Goal: Task Accomplishment & Management: Manage account settings

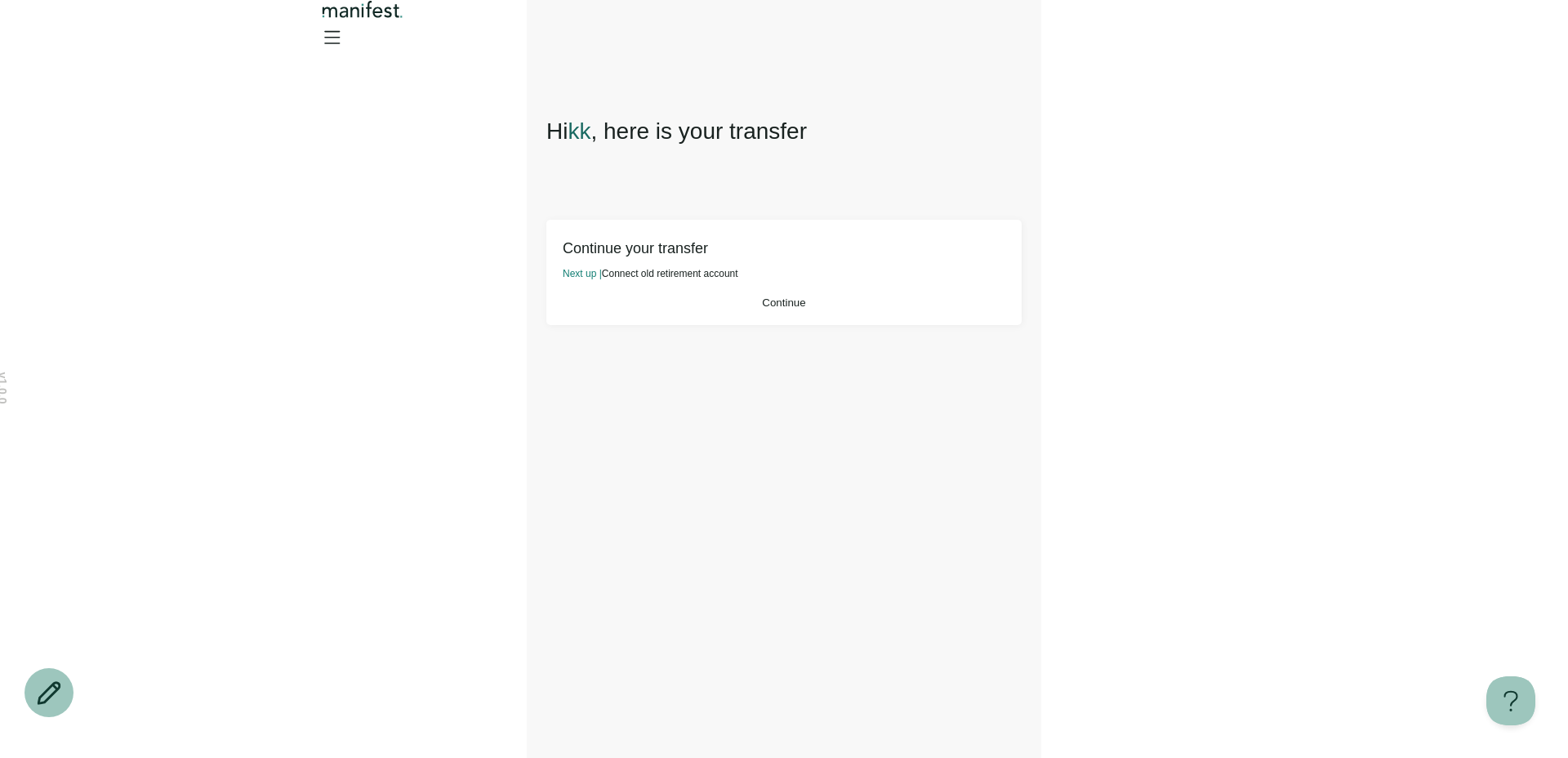
click at [859, 309] on button "Continue" at bounding box center [784, 302] width 443 height 12
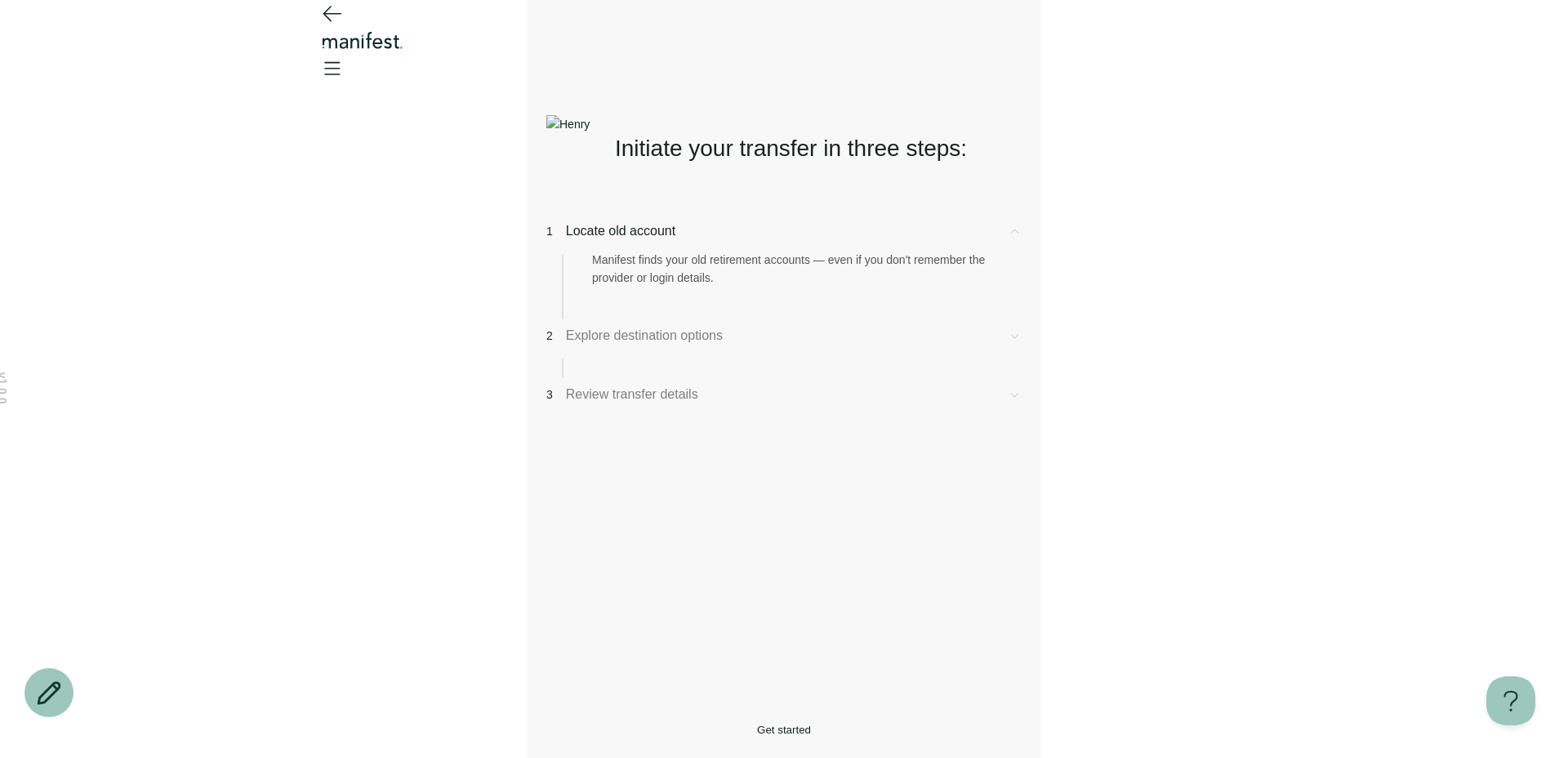
click at [757, 724] on span "Get started" at bounding box center [783, 730] width 54 height 12
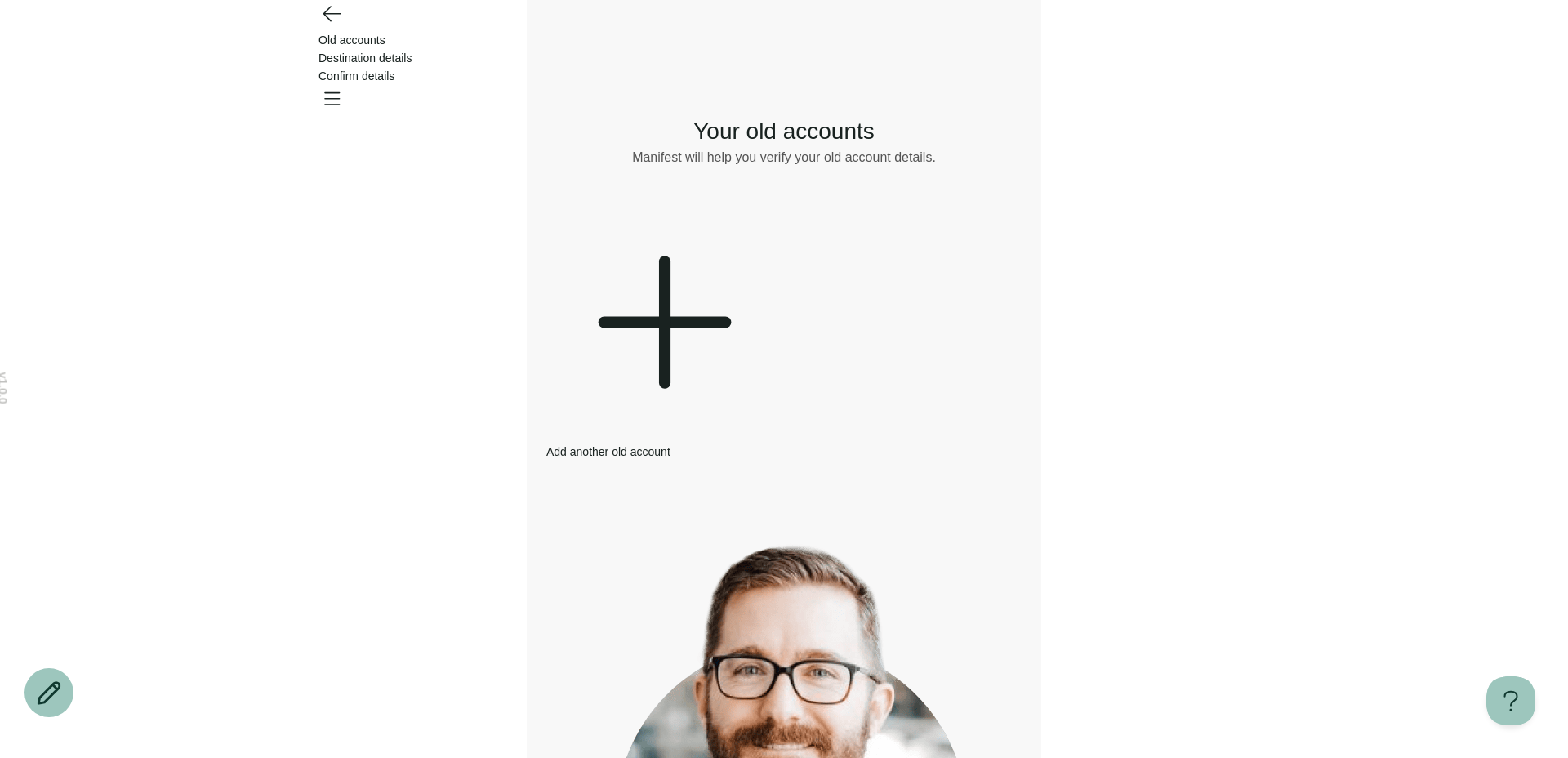
click at [635, 277] on div "Add another old account" at bounding box center [661, 334] width 231 height 254
click at [670, 287] on icon at bounding box center [661, 322] width 231 height 231
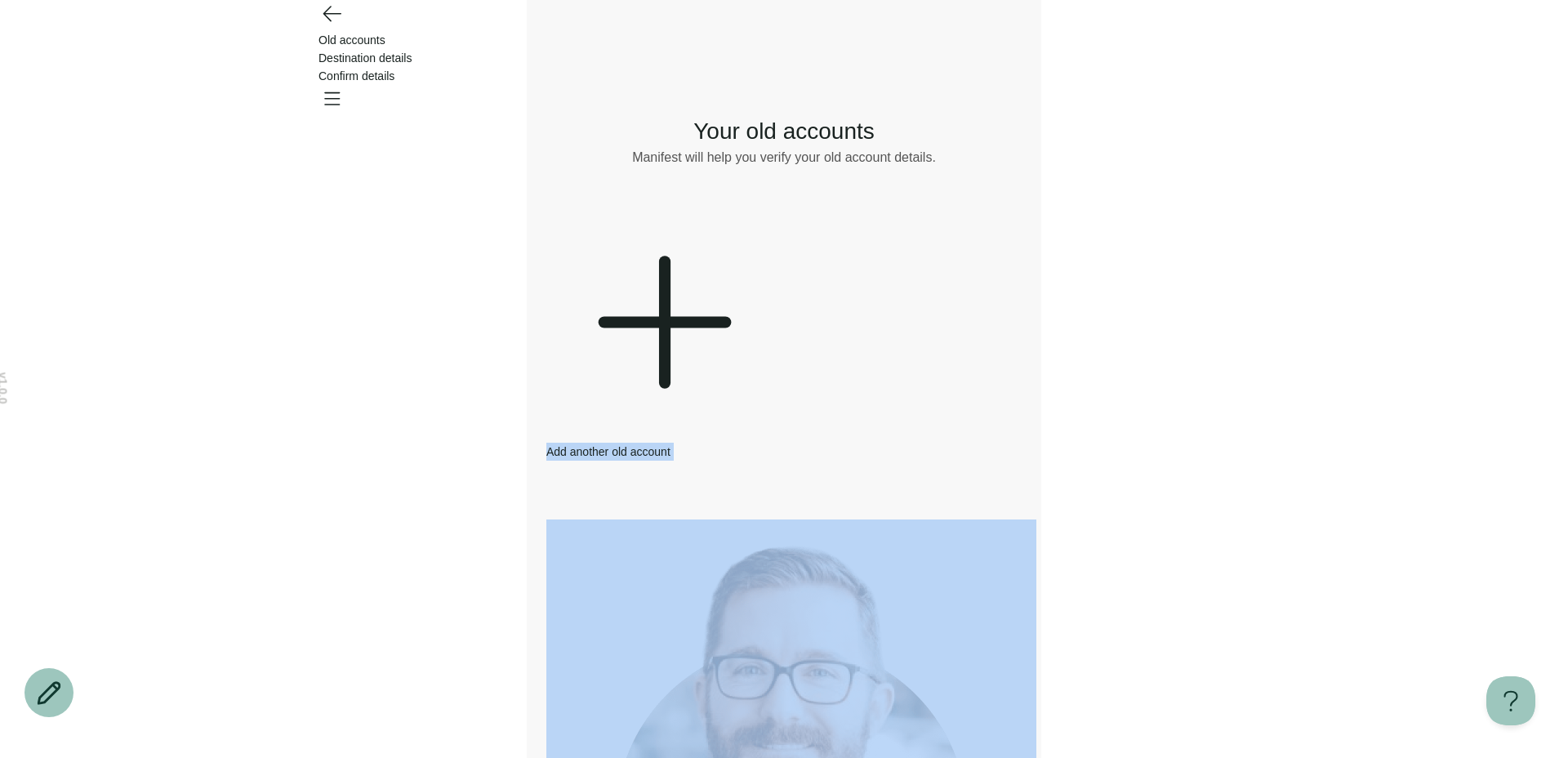
click at [670, 287] on icon at bounding box center [661, 322] width 231 height 231
click at [679, 363] on div "What would you like to do? Remove Edit Go back Your old accounts Manifest will …" at bounding box center [784, 579] width 475 height 979
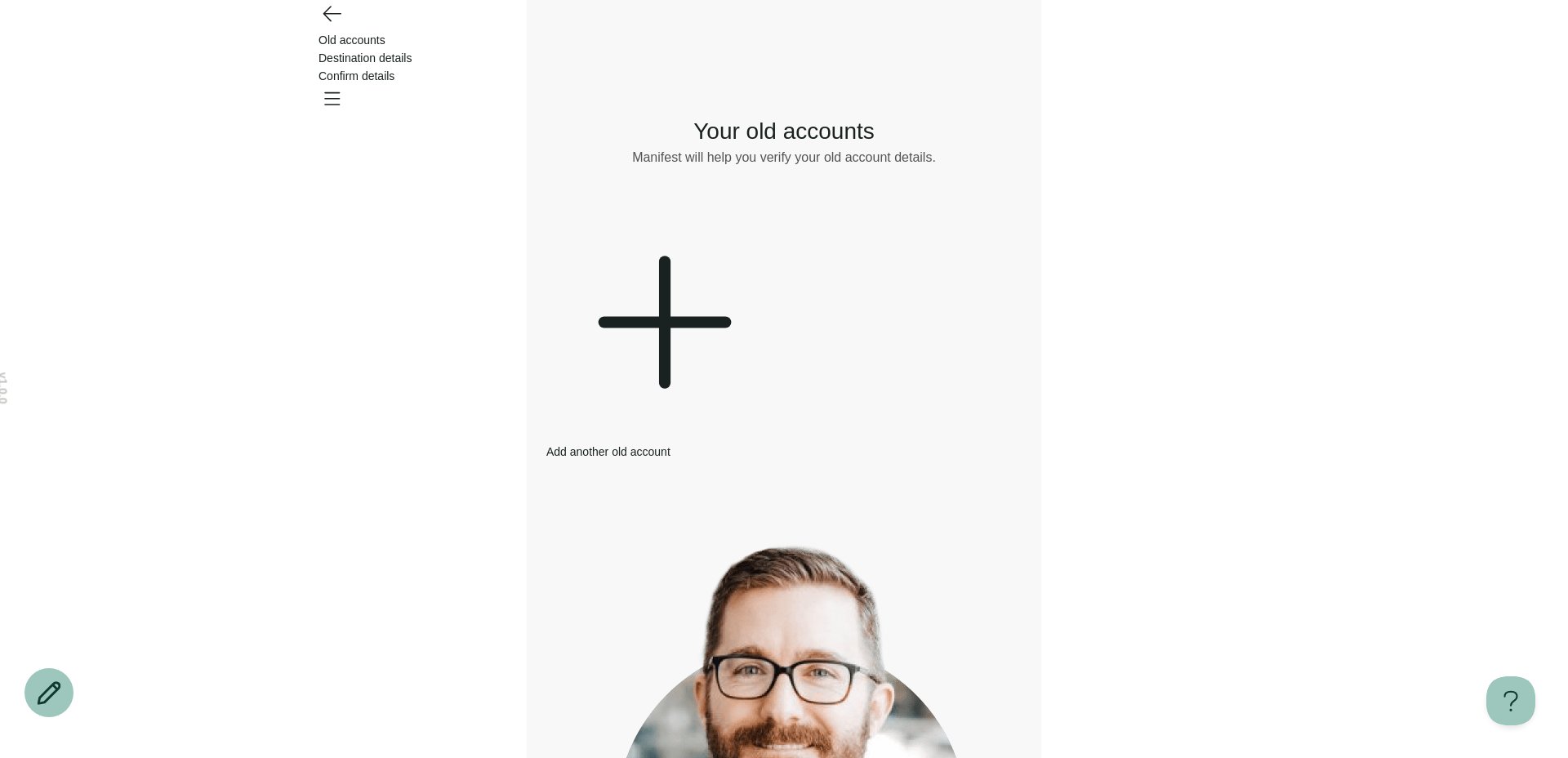
click at [670, 287] on icon at bounding box center [661, 322] width 231 height 231
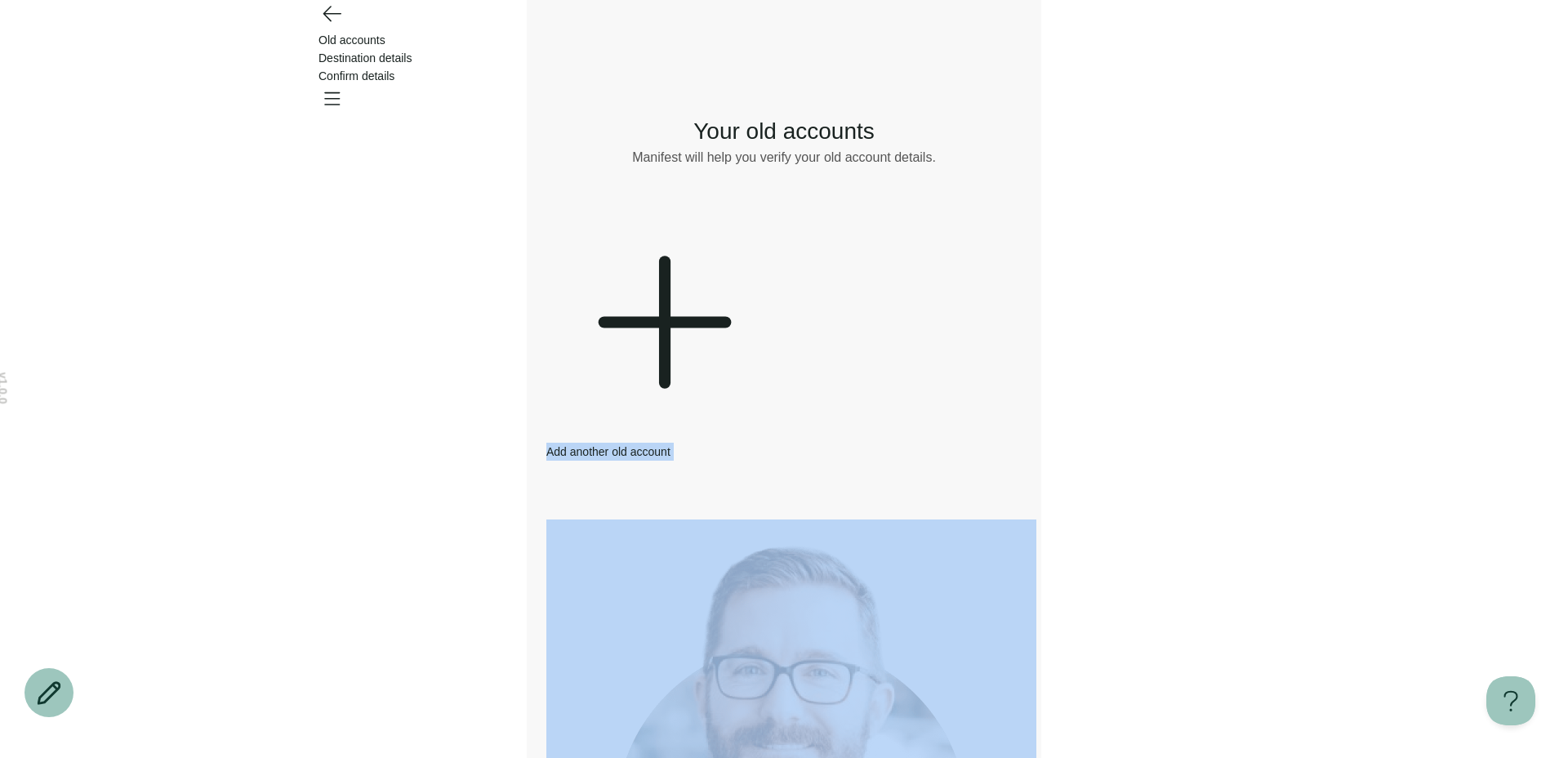
click at [670, 287] on icon at bounding box center [661, 322] width 231 height 231
click at [1251, 49] on div "Old accounts Destination details Confirm details" at bounding box center [783, 58] width 1176 height 116
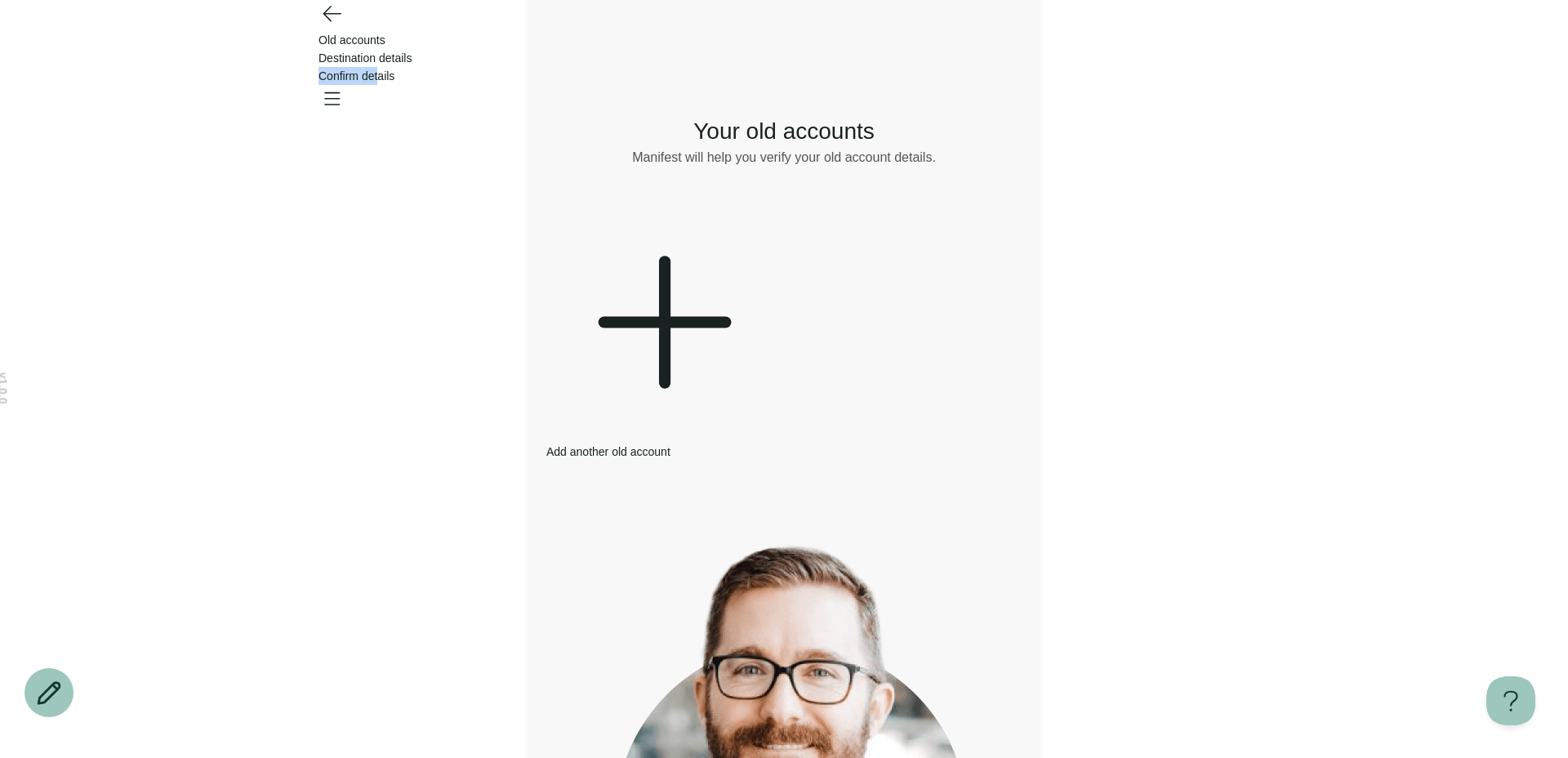
drag, startPoint x: 850, startPoint y: 45, endPoint x: 978, endPoint y: 45, distance: 128.0
click at [978, 45] on div "Old accounts Destination details Confirm details" at bounding box center [784, 57] width 931 height 54
click at [394, 70] on span "Confirm details" at bounding box center [356, 76] width 76 height 13
click at [742, 290] on div "Add another old account" at bounding box center [661, 334] width 231 height 254
click at [743, 290] on div "Add another old account" at bounding box center [661, 334] width 231 height 254
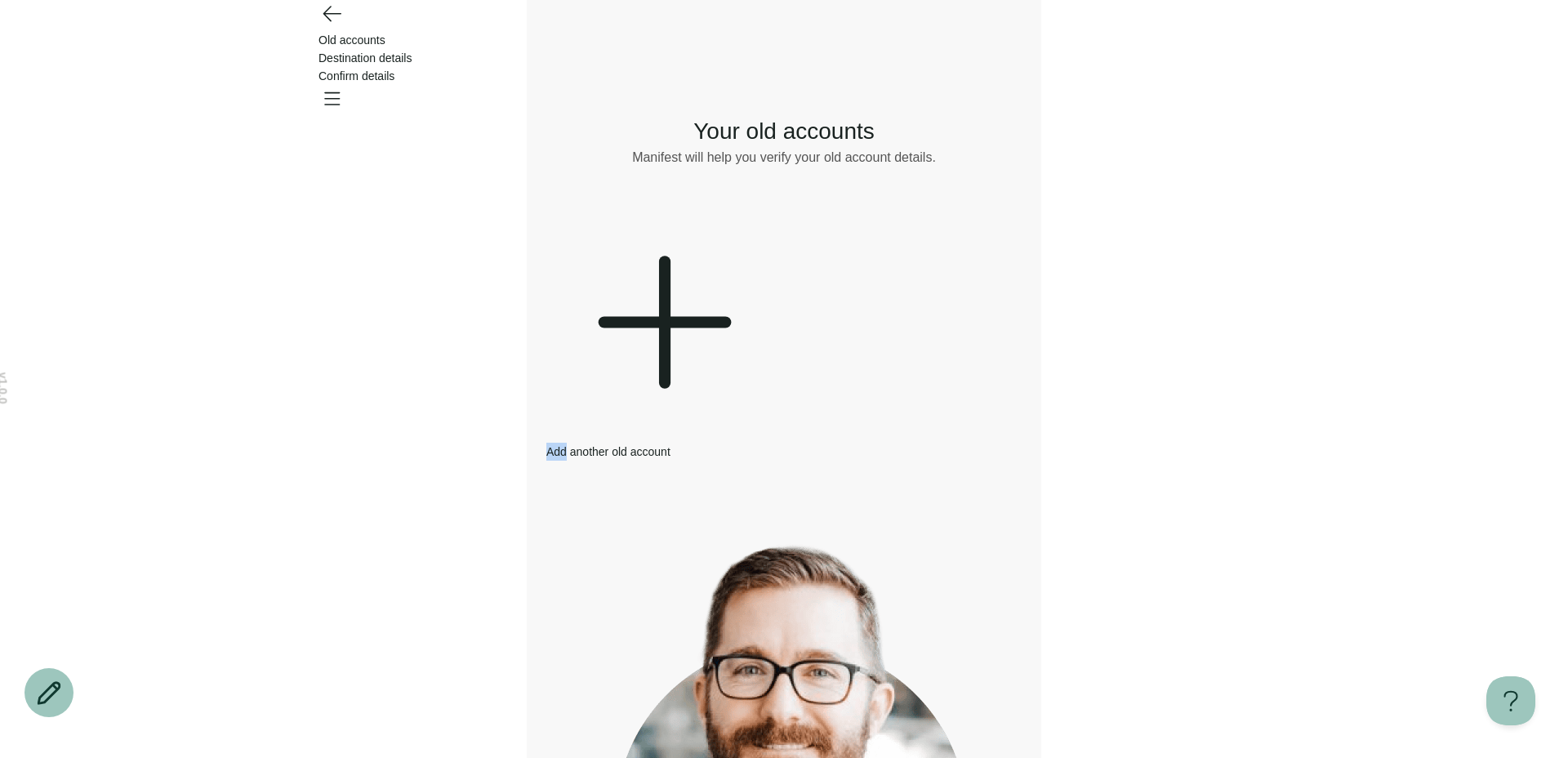
click at [659, 280] on icon at bounding box center [661, 322] width 231 height 231
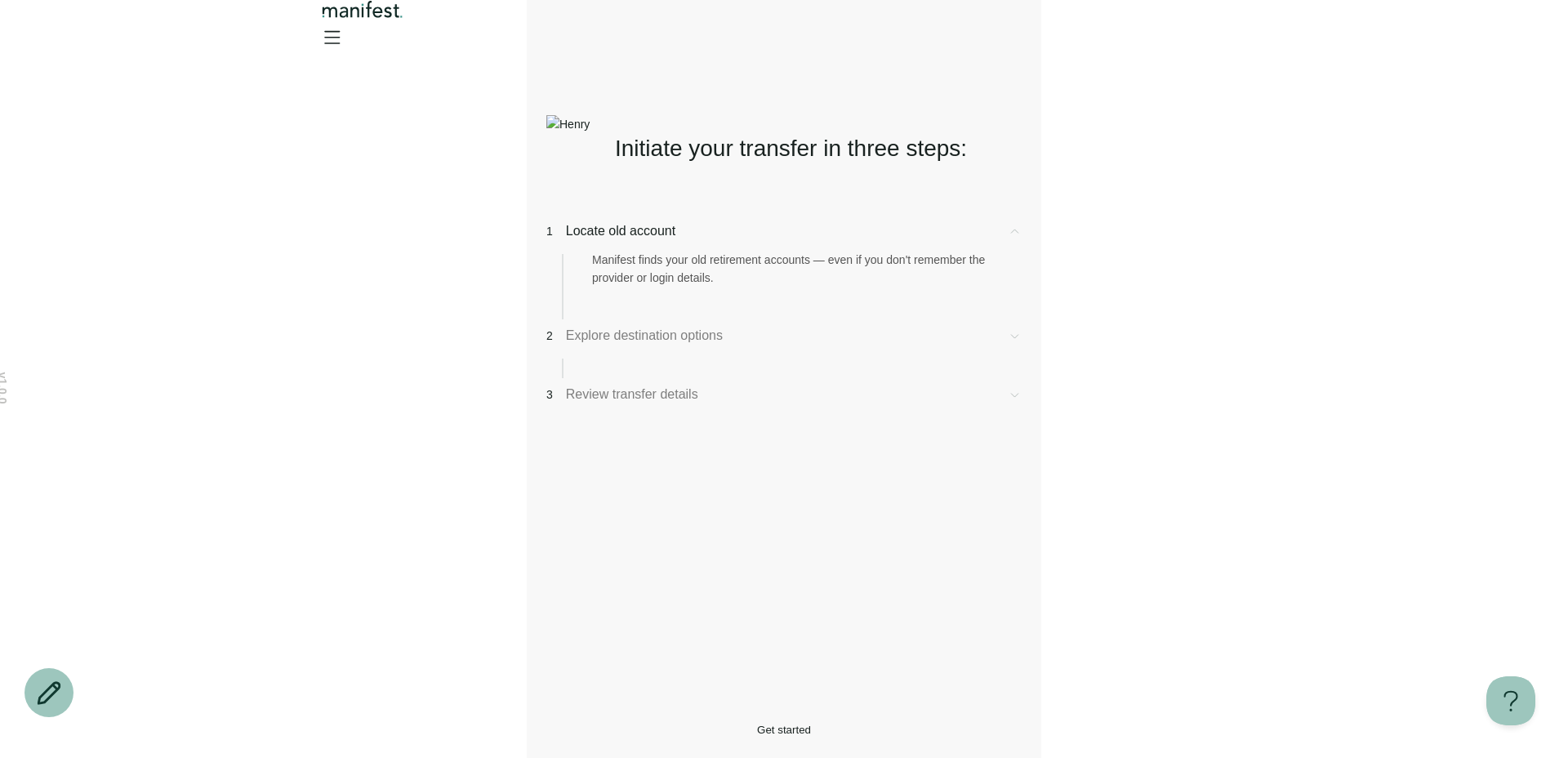
click at [840, 724] on button "Get started" at bounding box center [784, 730] width 475 height 12
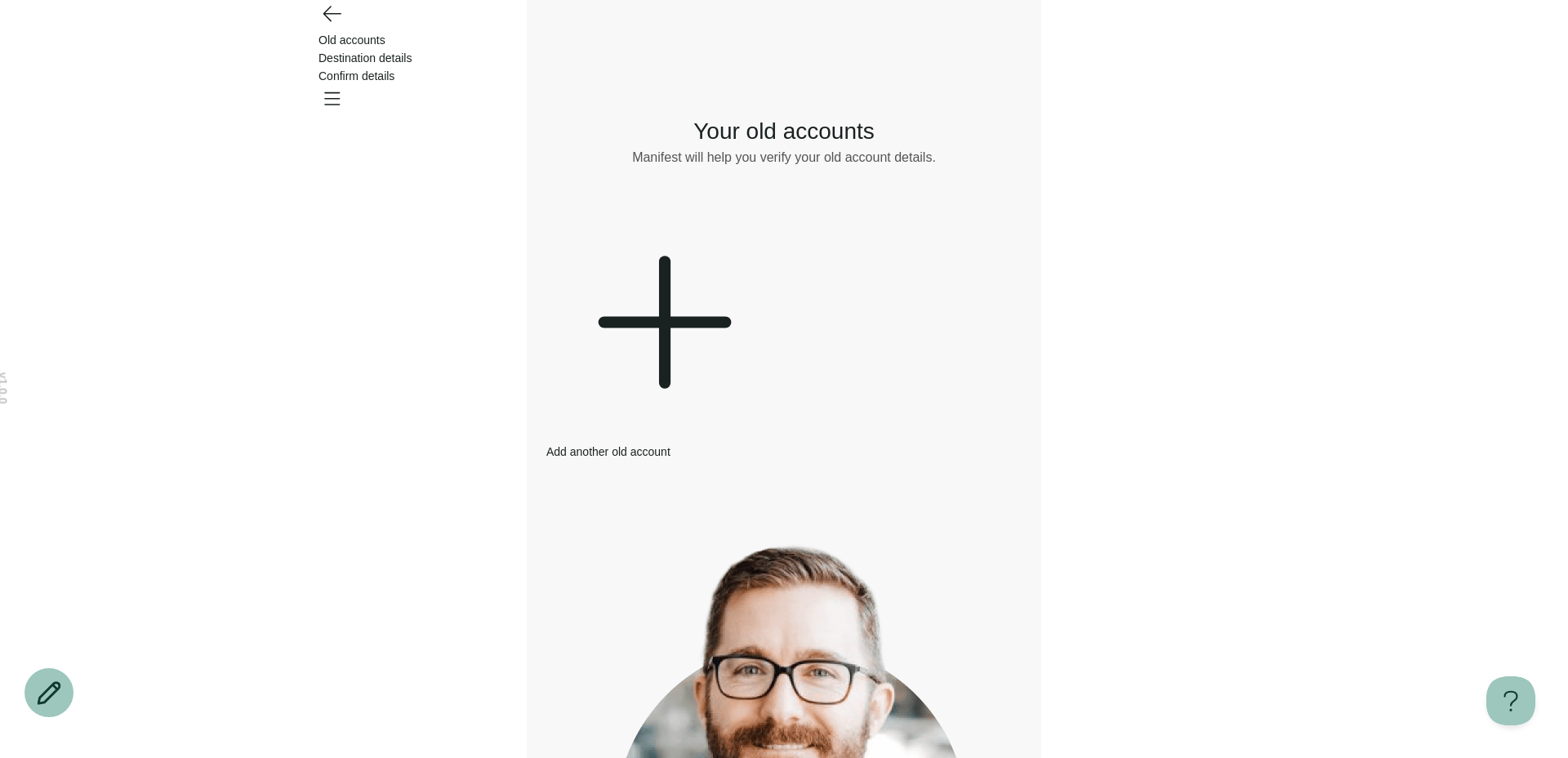
click at [746, 334] on div "Add another old account" at bounding box center [661, 334] width 231 height 254
click at [345, 85] on icon "Open menu" at bounding box center [331, 98] width 26 height 26
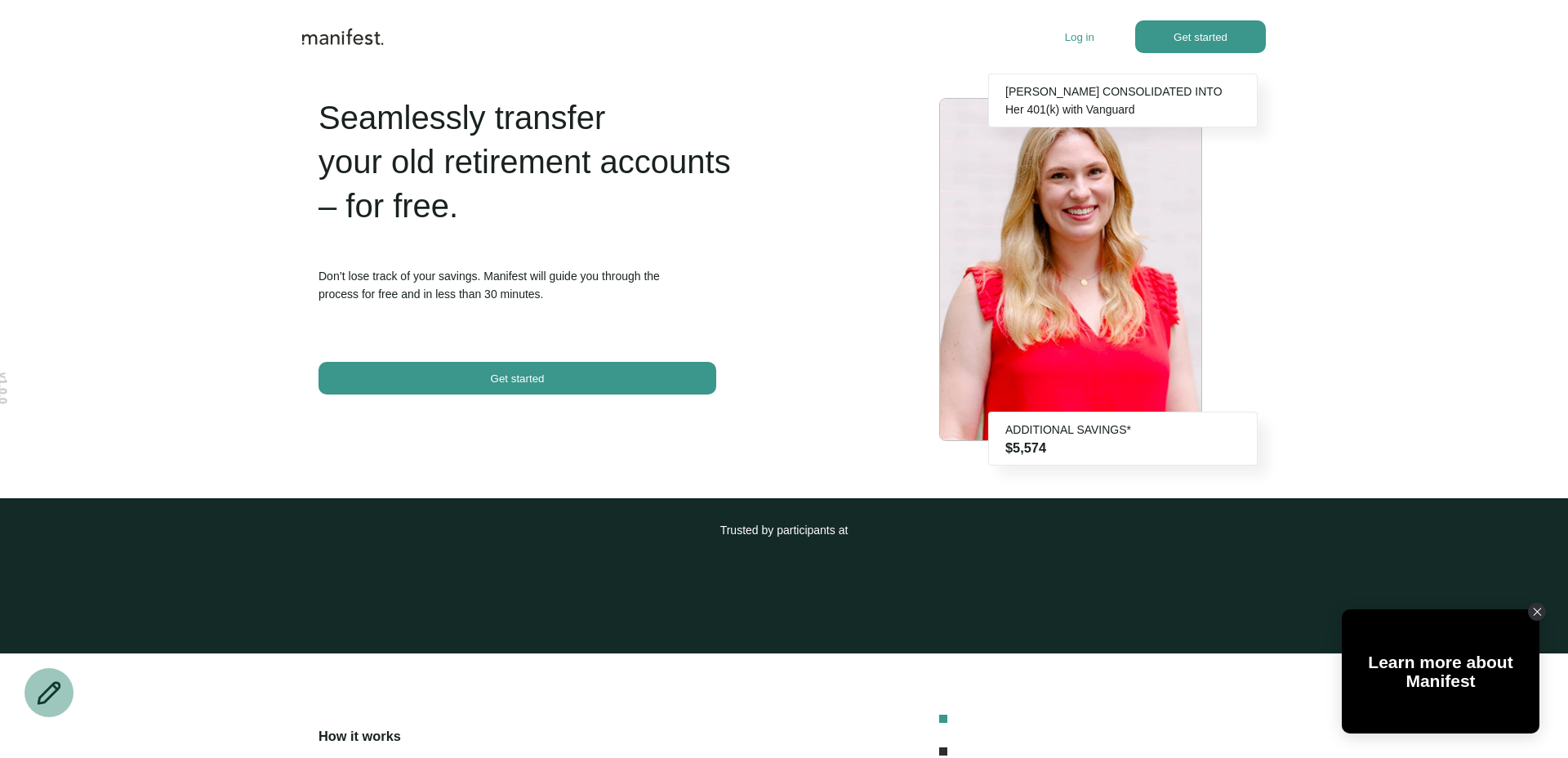
click at [1083, 34] on p "Log in" at bounding box center [1079, 37] width 30 height 12
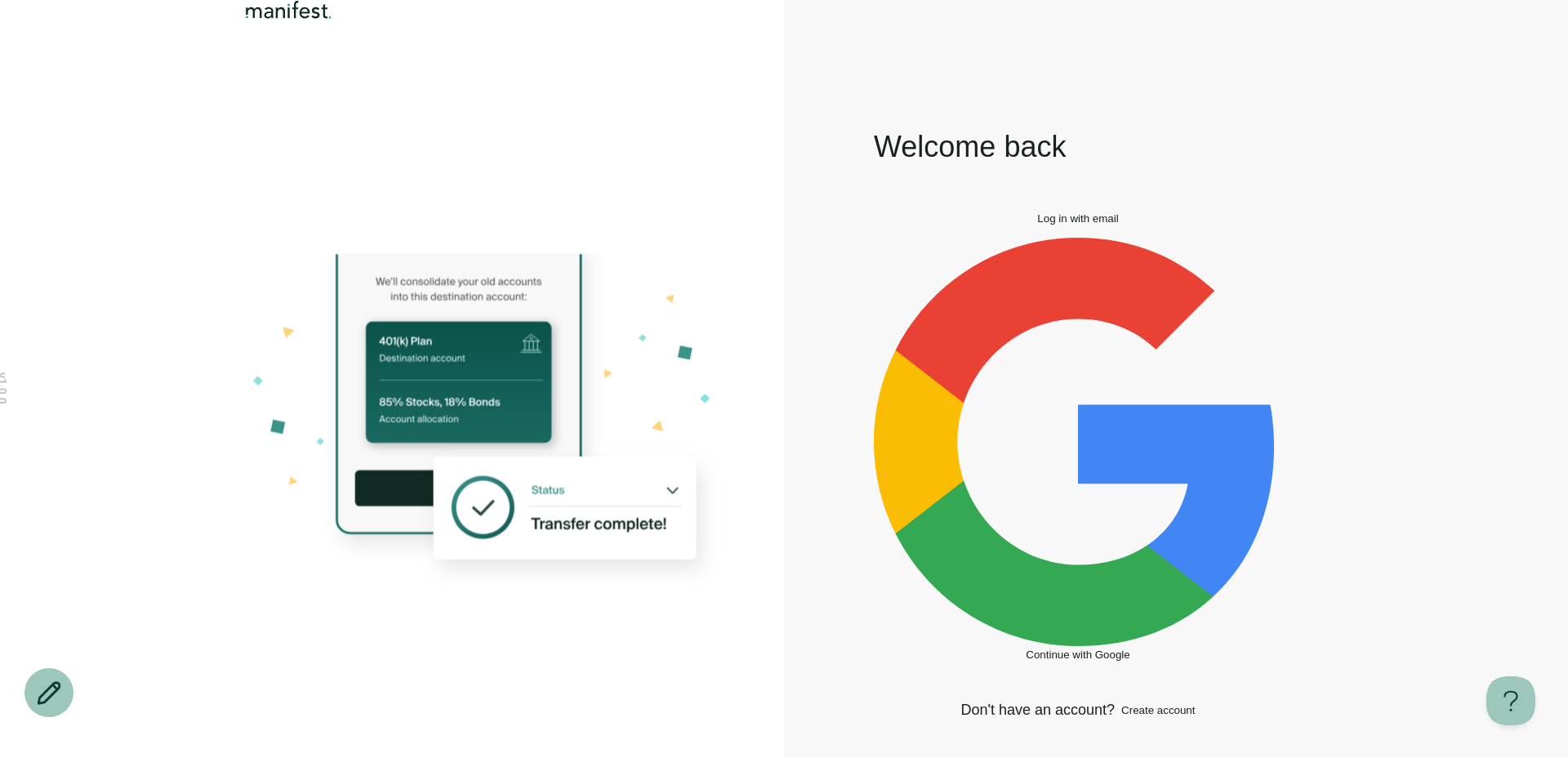
click at [1010, 225] on button "Log in with email" at bounding box center [1078, 218] width 409 height 12
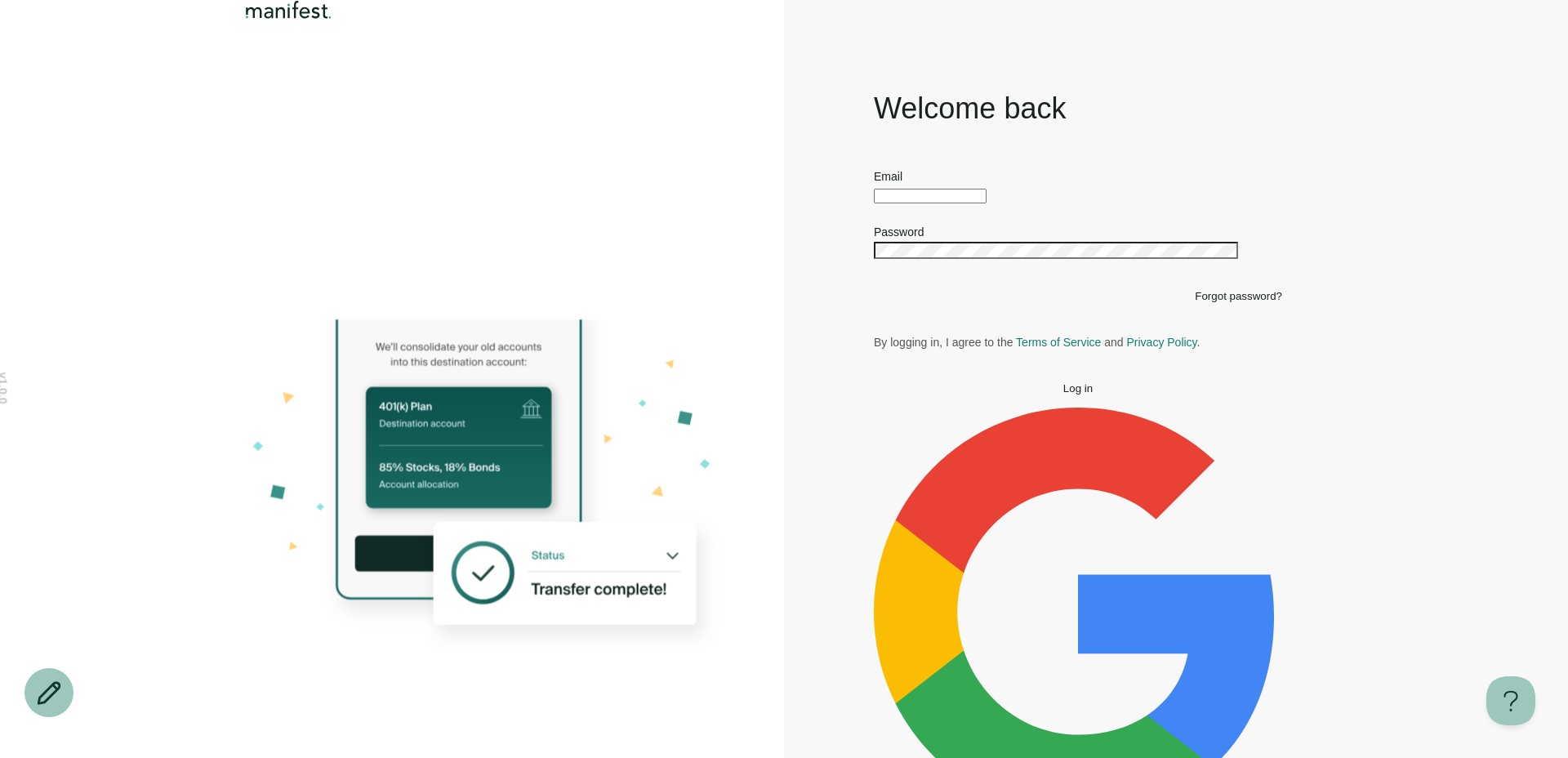
click at [931, 204] on div at bounding box center [1078, 194] width 409 height 18
click at [927, 204] on input "text" at bounding box center [930, 196] width 112 height 14
click at [959, 204] on input "**********" at bounding box center [930, 196] width 112 height 14
click at [1020, 394] on button "Log in" at bounding box center [1078, 388] width 409 height 12
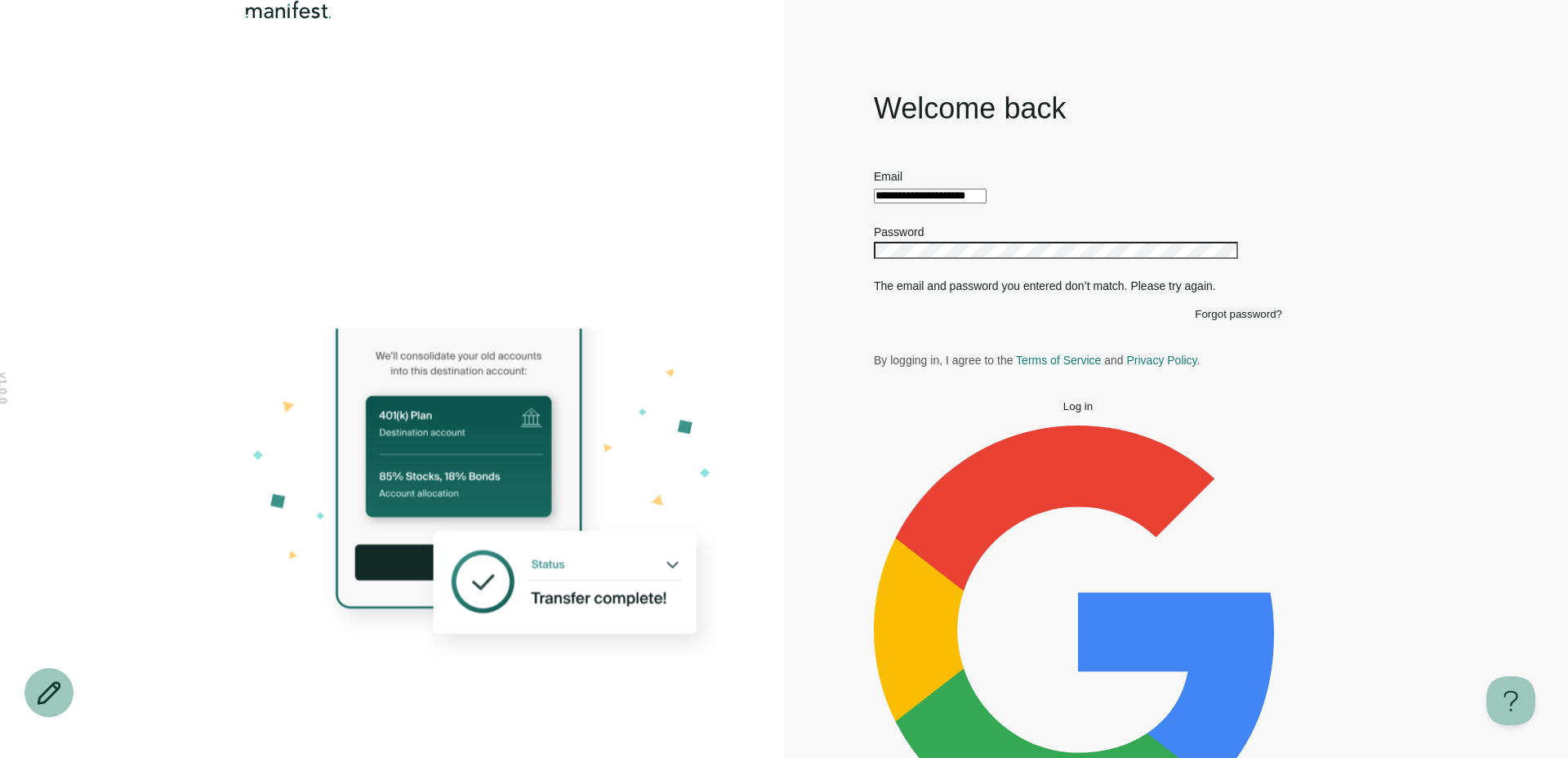
click at [1063, 412] on span "Log in" at bounding box center [1078, 406] width 30 height 12
click at [873, 272] on icon "Show password" at bounding box center [873, 272] width 0 height 0
click at [959, 204] on input "**********" at bounding box center [930, 196] width 112 height 14
type input "**********"
click at [1006, 412] on button "Log in" at bounding box center [1078, 406] width 409 height 12
